Goal: Transaction & Acquisition: Purchase product/service

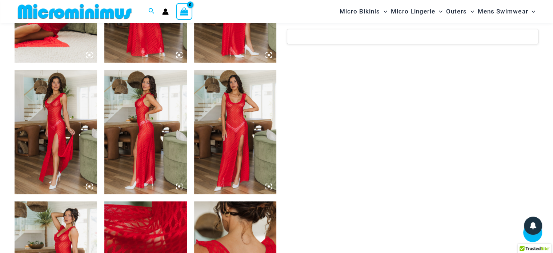
scroll to position [429, 0]
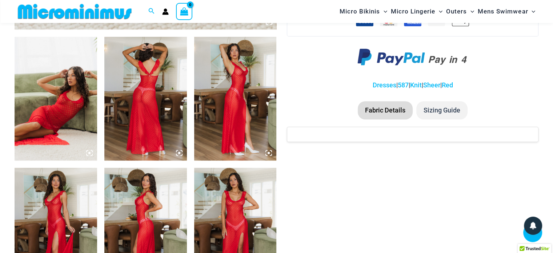
click at [34, 97] on img at bounding box center [56, 99] width 82 height 124
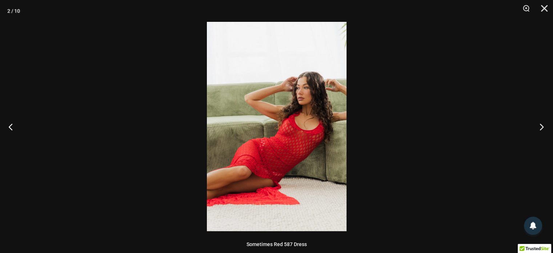
click at [546, 125] on button "Next" at bounding box center [538, 126] width 27 height 36
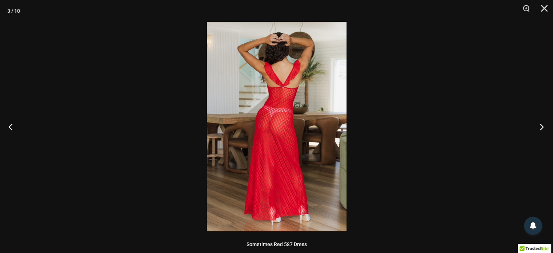
click at [546, 125] on button "Next" at bounding box center [538, 126] width 27 height 36
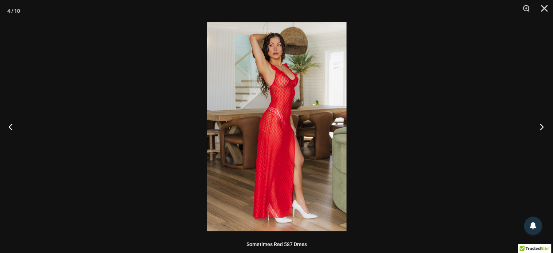
click at [546, 125] on button "Next" at bounding box center [538, 126] width 27 height 36
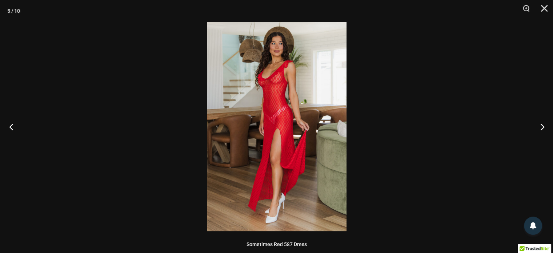
click at [9, 126] on button "Previous" at bounding box center [13, 126] width 27 height 36
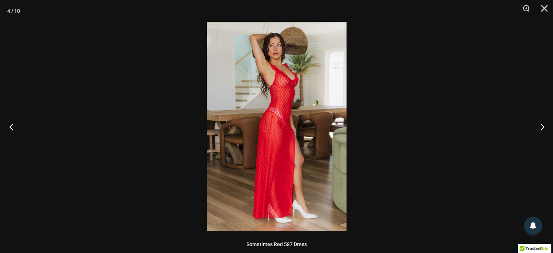
click at [9, 126] on button "Previous" at bounding box center [13, 126] width 27 height 36
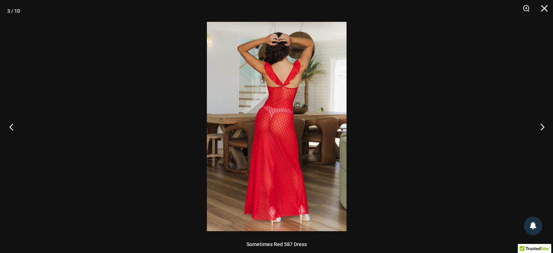
click at [9, 126] on button "Previous" at bounding box center [13, 126] width 27 height 36
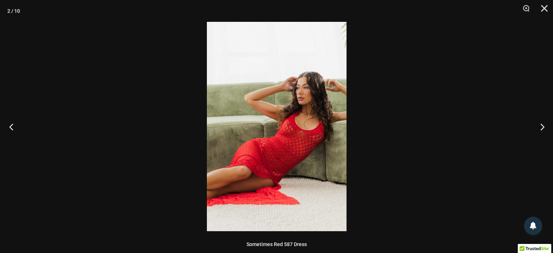
click at [9, 126] on button "Previous" at bounding box center [13, 126] width 27 height 36
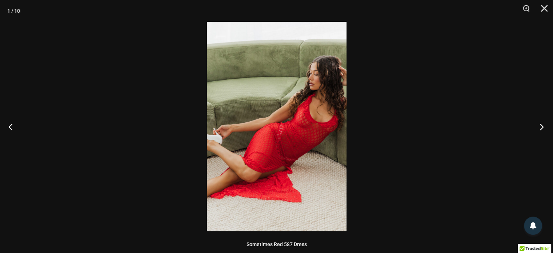
click at [544, 129] on button "Next" at bounding box center [538, 126] width 27 height 36
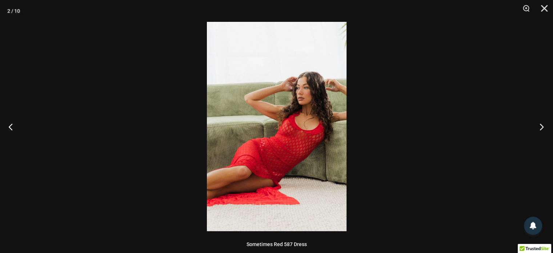
click at [544, 122] on button "Next" at bounding box center [538, 126] width 27 height 36
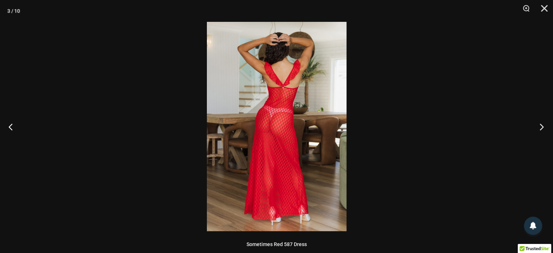
click at [539, 120] on button "Next" at bounding box center [538, 126] width 27 height 36
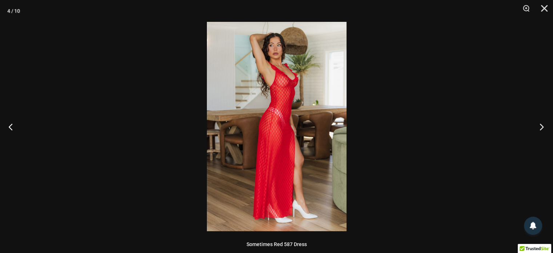
click at [540, 129] on button "Next" at bounding box center [538, 126] width 27 height 36
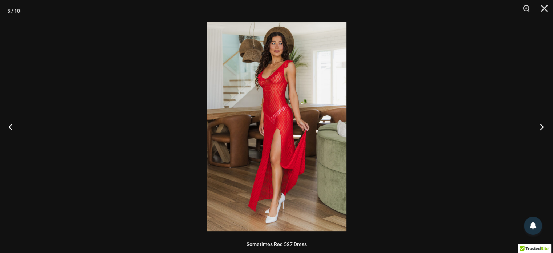
click at [541, 128] on button "Next" at bounding box center [538, 126] width 27 height 36
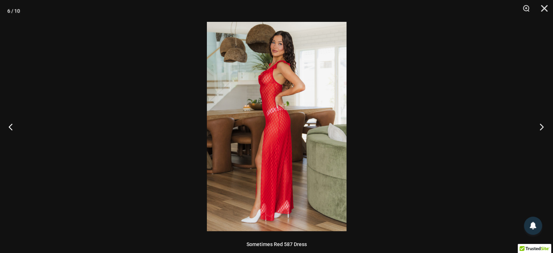
click at [544, 124] on button "Next" at bounding box center [538, 126] width 27 height 36
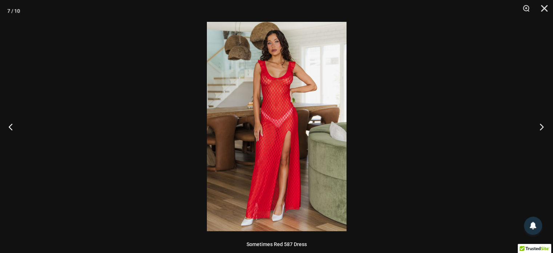
click at [540, 129] on button "Next" at bounding box center [538, 126] width 27 height 36
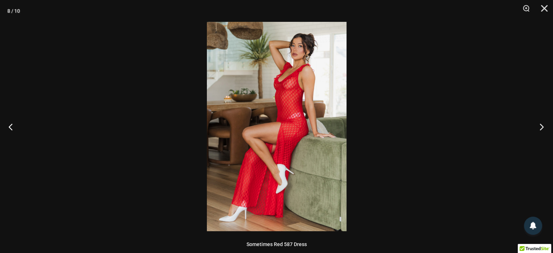
click at [541, 126] on button "Next" at bounding box center [538, 126] width 27 height 36
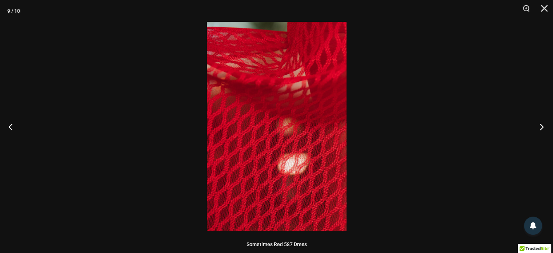
click at [541, 128] on button "Next" at bounding box center [538, 126] width 27 height 36
